Goal: Task Accomplishment & Management: Use online tool/utility

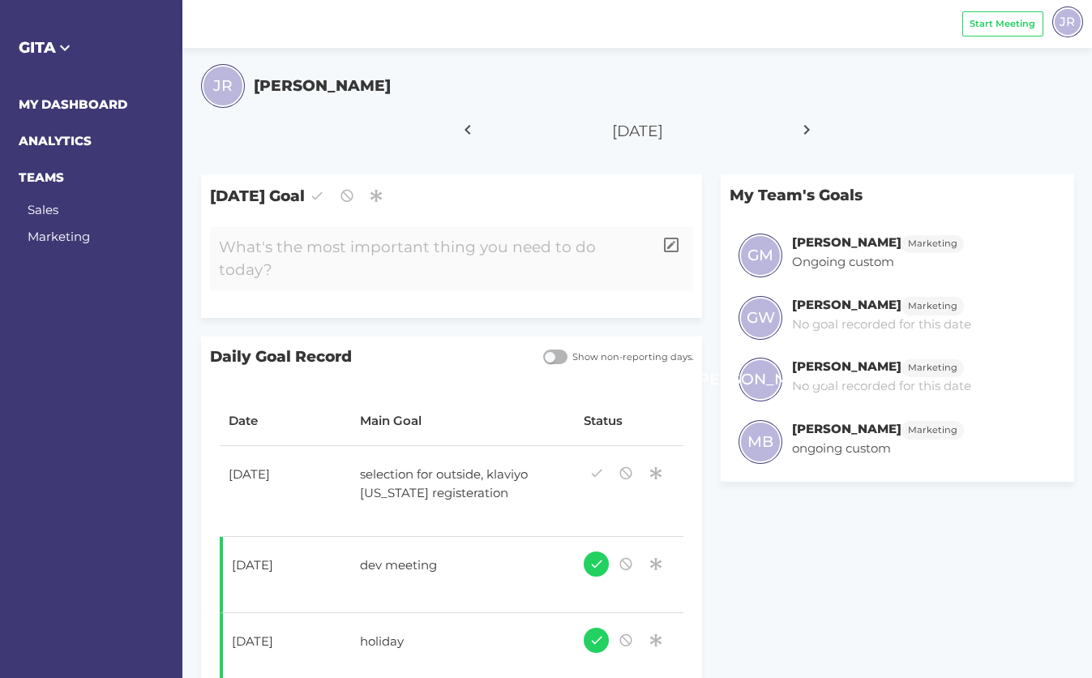
click at [366, 269] on div at bounding box center [431, 259] width 443 height 64
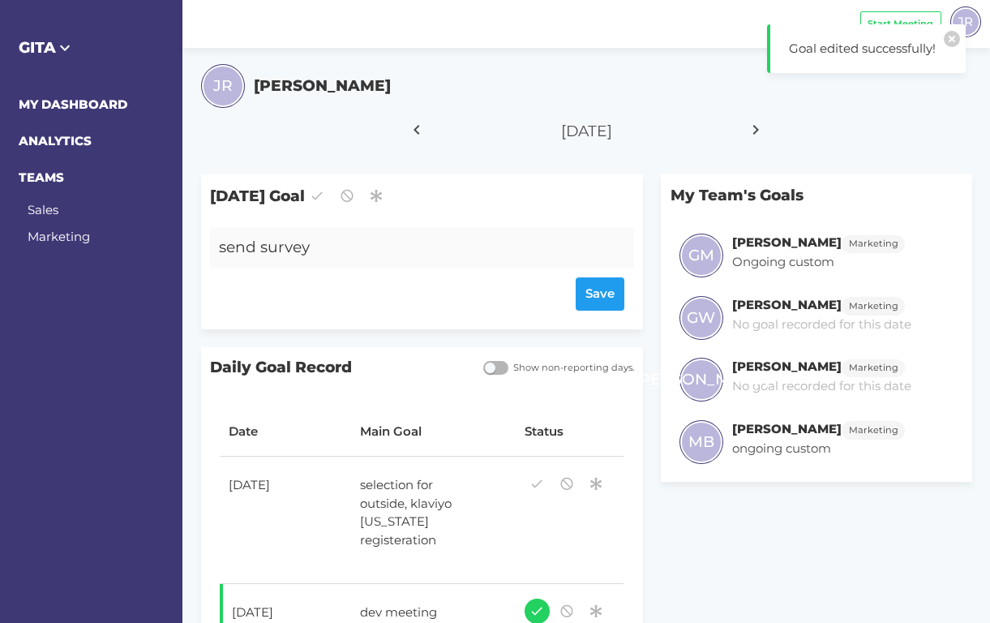
click at [317, 247] on div "send survey" at bounding box center [404, 247] width 388 height 41
click at [888, 26] on span "Start Meeting" at bounding box center [900, 23] width 66 height 14
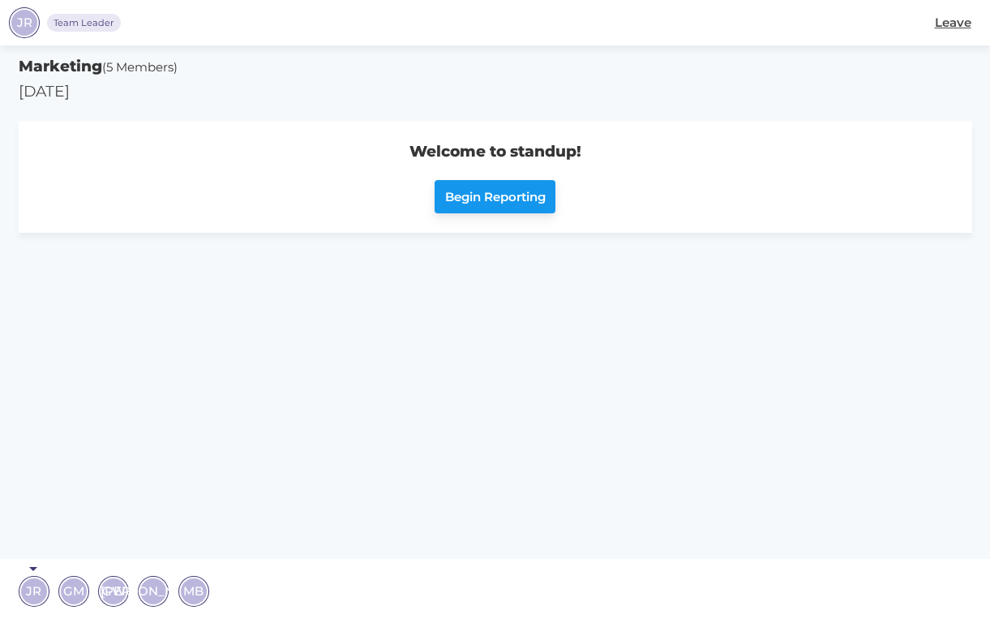
click at [503, 199] on span "Begin Reporting" at bounding box center [495, 197] width 101 height 19
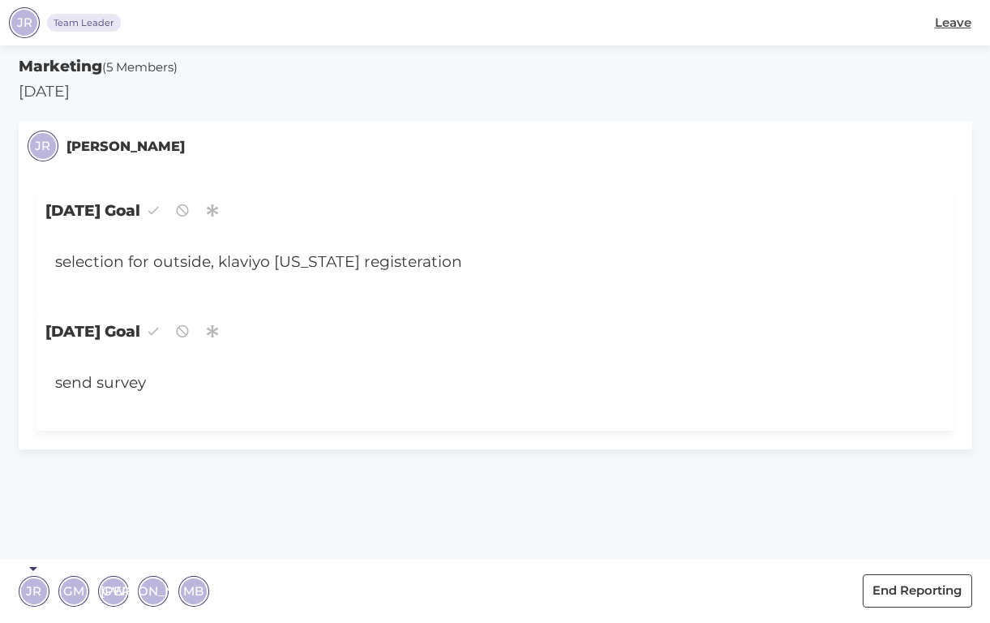
click at [72, 592] on span "GM" at bounding box center [73, 590] width 21 height 19
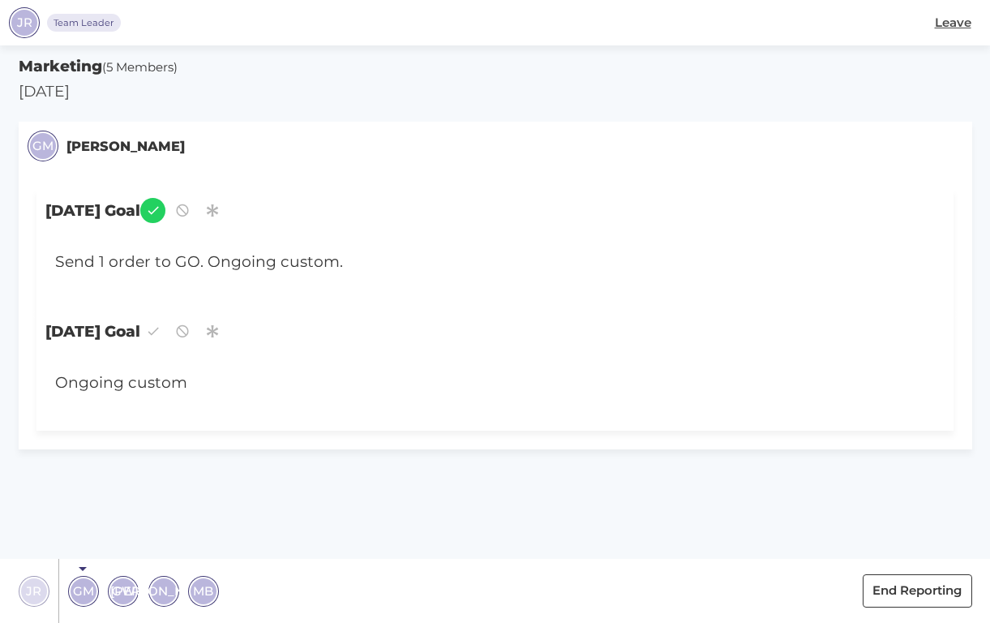
click at [134, 589] on span "GW" at bounding box center [124, 590] width 24 height 19
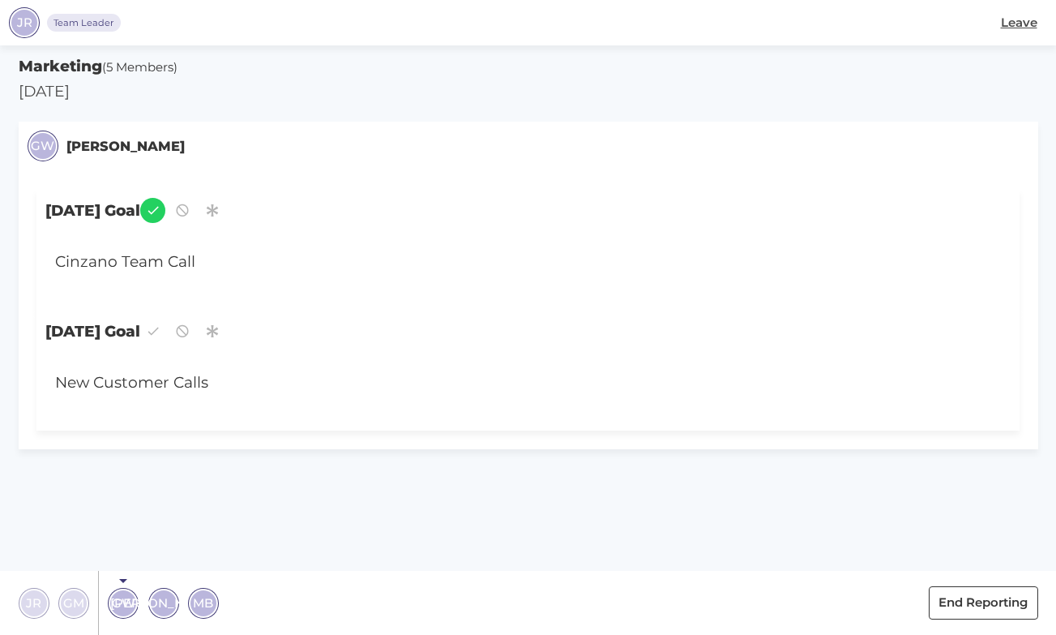
click at [166, 610] on span "[PERSON_NAME]" at bounding box center [163, 602] width 106 height 19
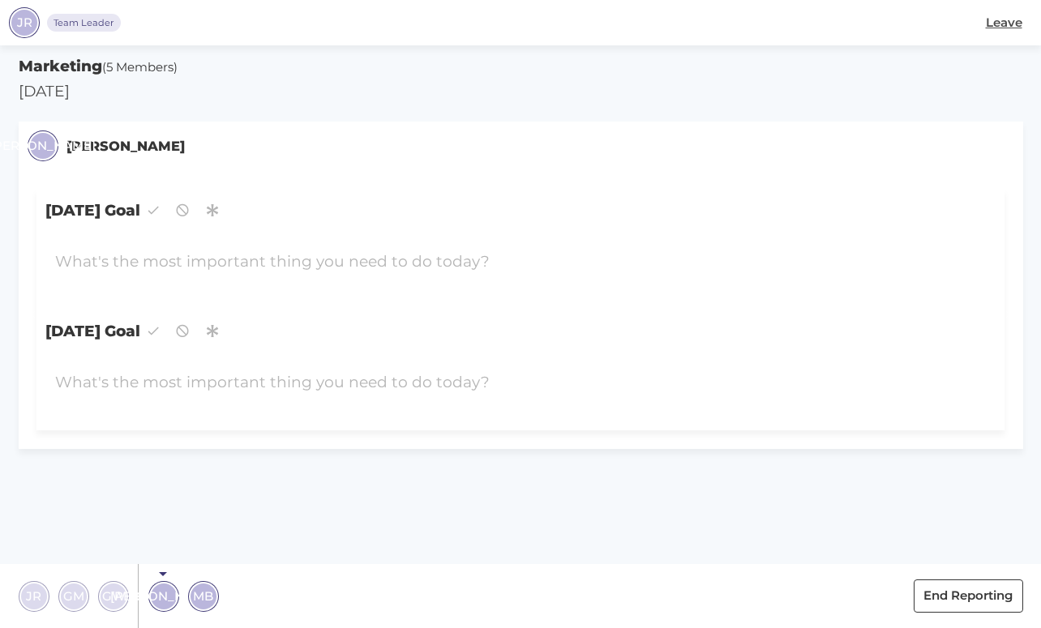
click at [203, 592] on span "MB" at bounding box center [203, 596] width 20 height 19
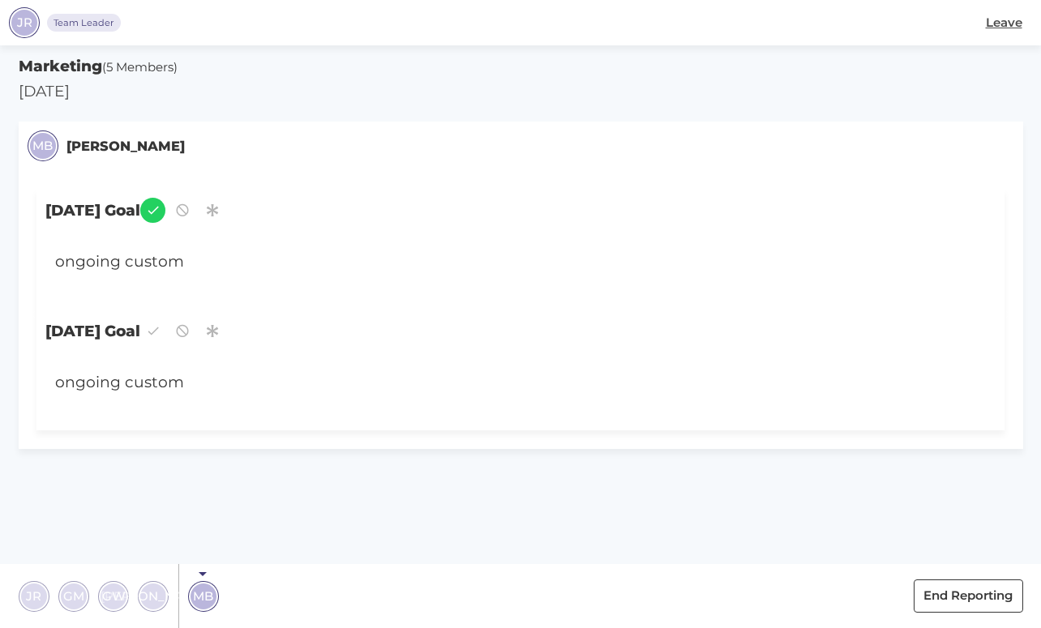
click at [370, 550] on section "Marketing (5 Members) [DATE] MB [PERSON_NAME] [DATE] Goal ongoing custom [DATE]…" at bounding box center [520, 336] width 1041 height 583
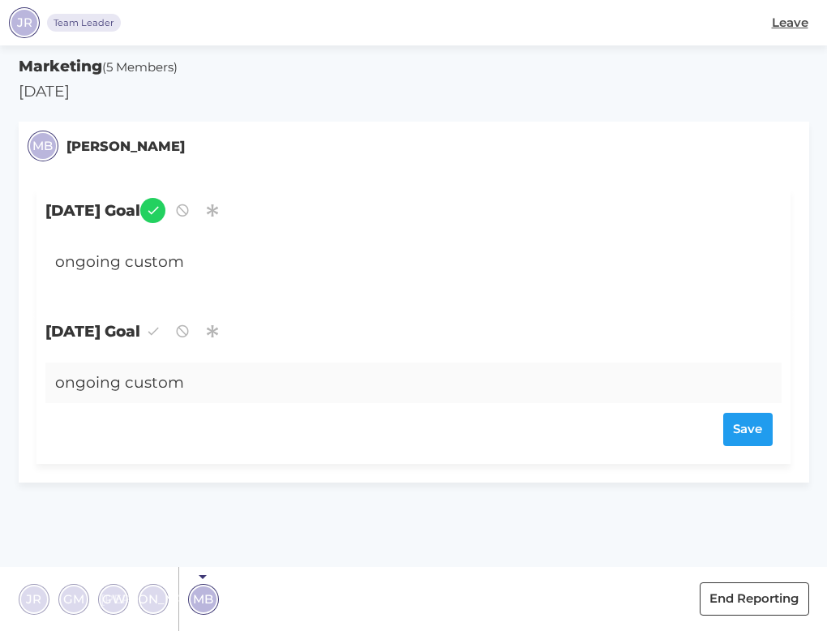
click at [350, 6] on div "JR Team Leader Leave" at bounding box center [413, 22] width 827 height 45
